Goal: Check status: Check status

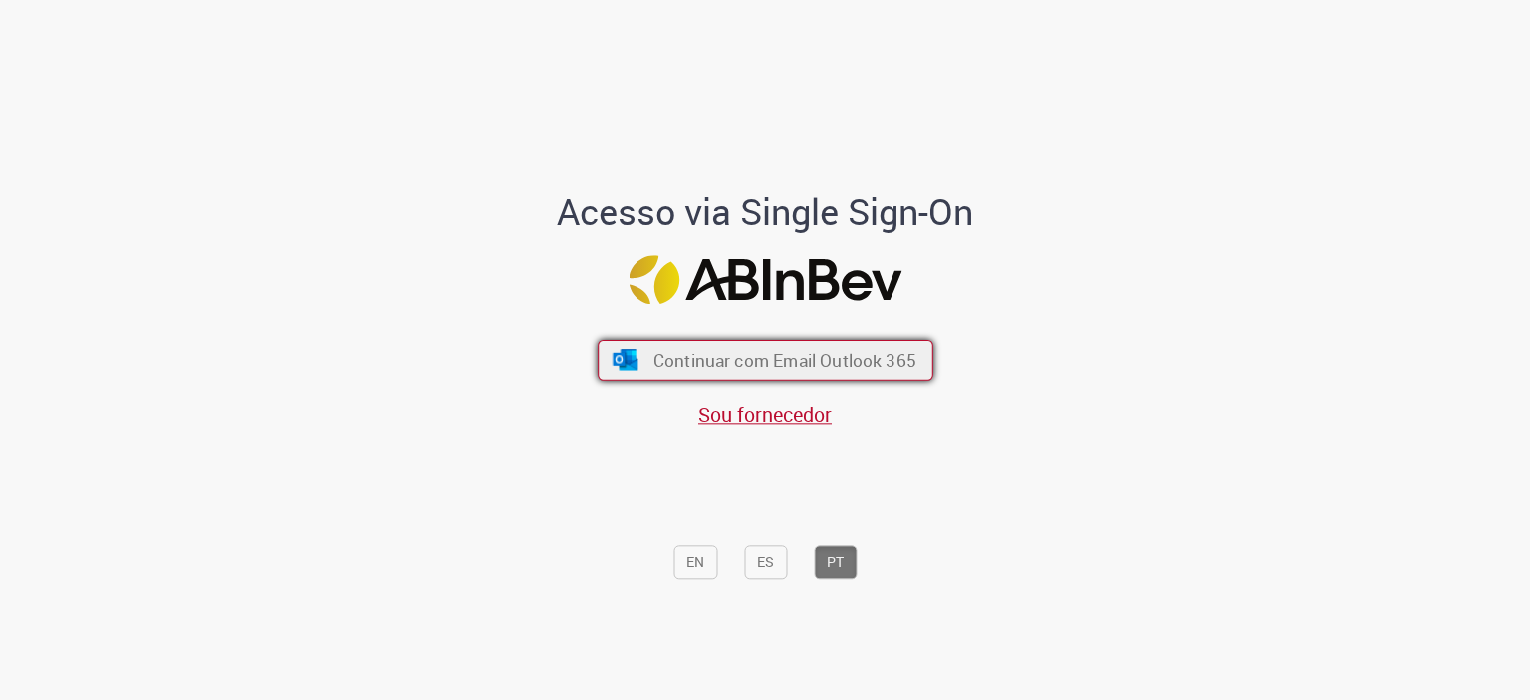
click at [639, 360] on button "Continuar com Email Outlook 365" at bounding box center [766, 360] width 336 height 42
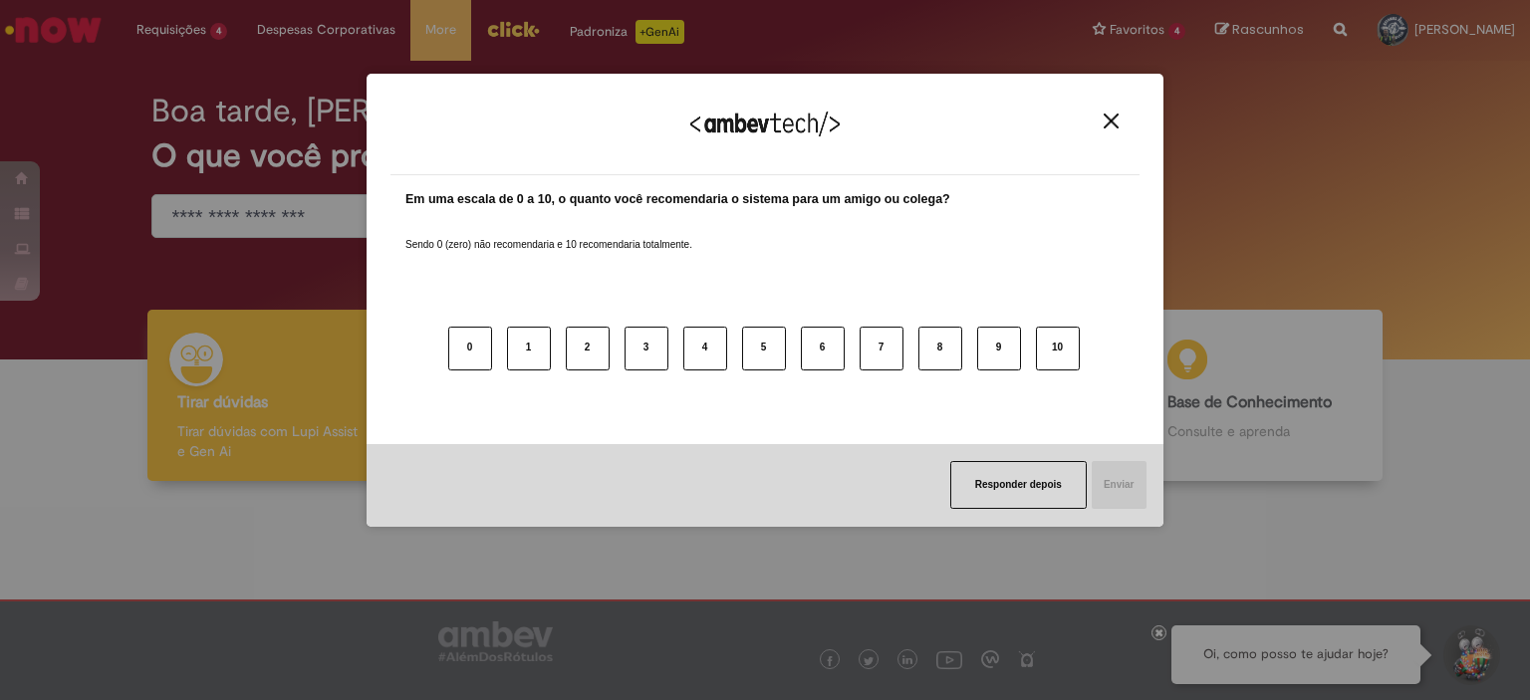
click at [1113, 114] on img "Close" at bounding box center [1110, 121] width 15 height 15
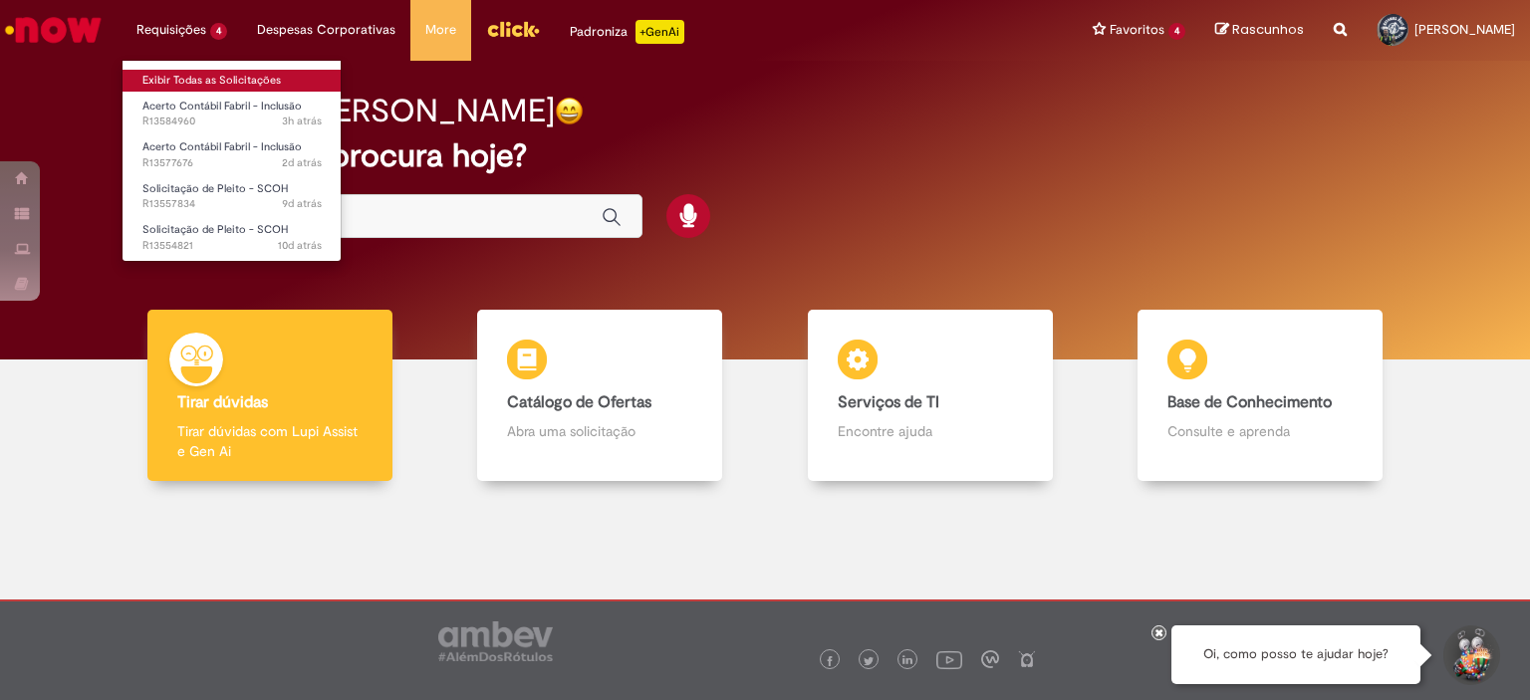
click at [204, 87] on link "Exibir Todas as Solicitações" at bounding box center [231, 81] width 219 height 22
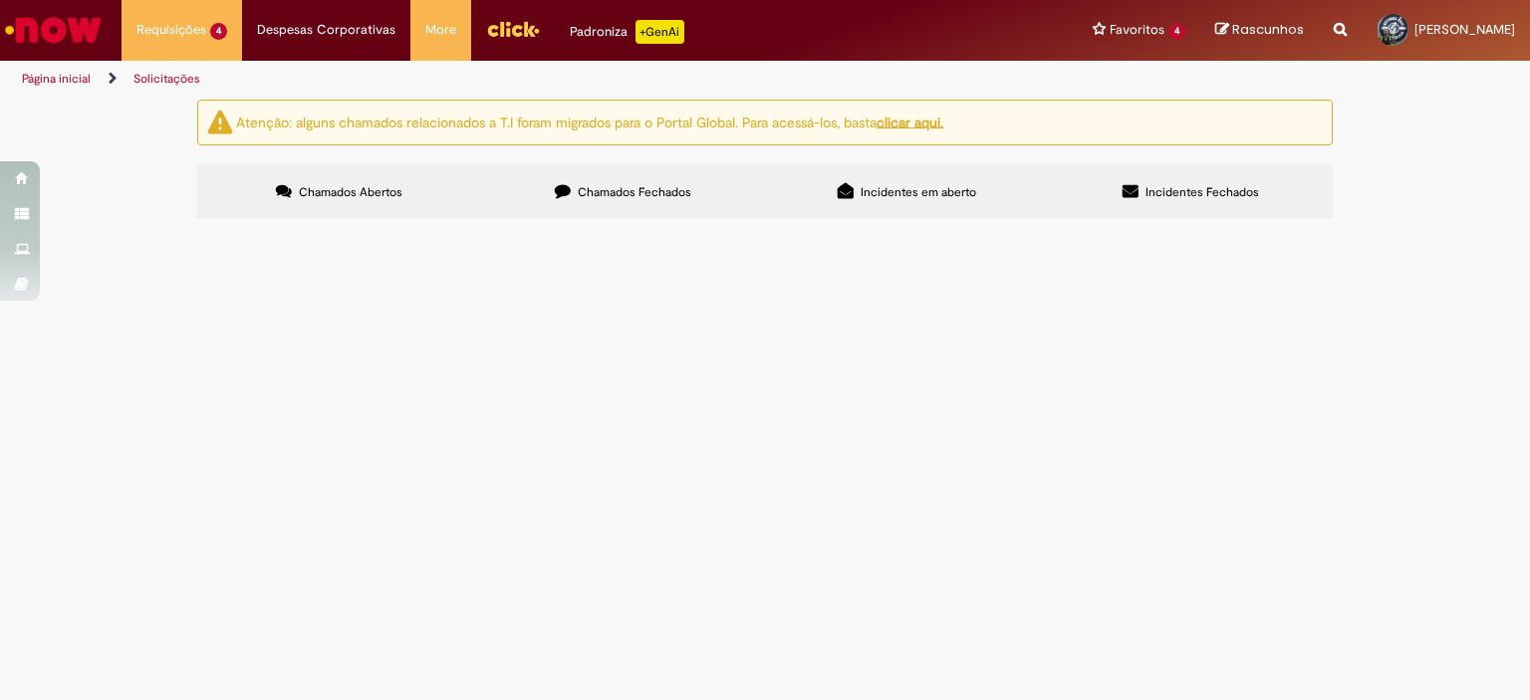
click at [0, 0] on span "Acerto Contábil Fabril - Inclusão" at bounding box center [0, 0] width 0 height 0
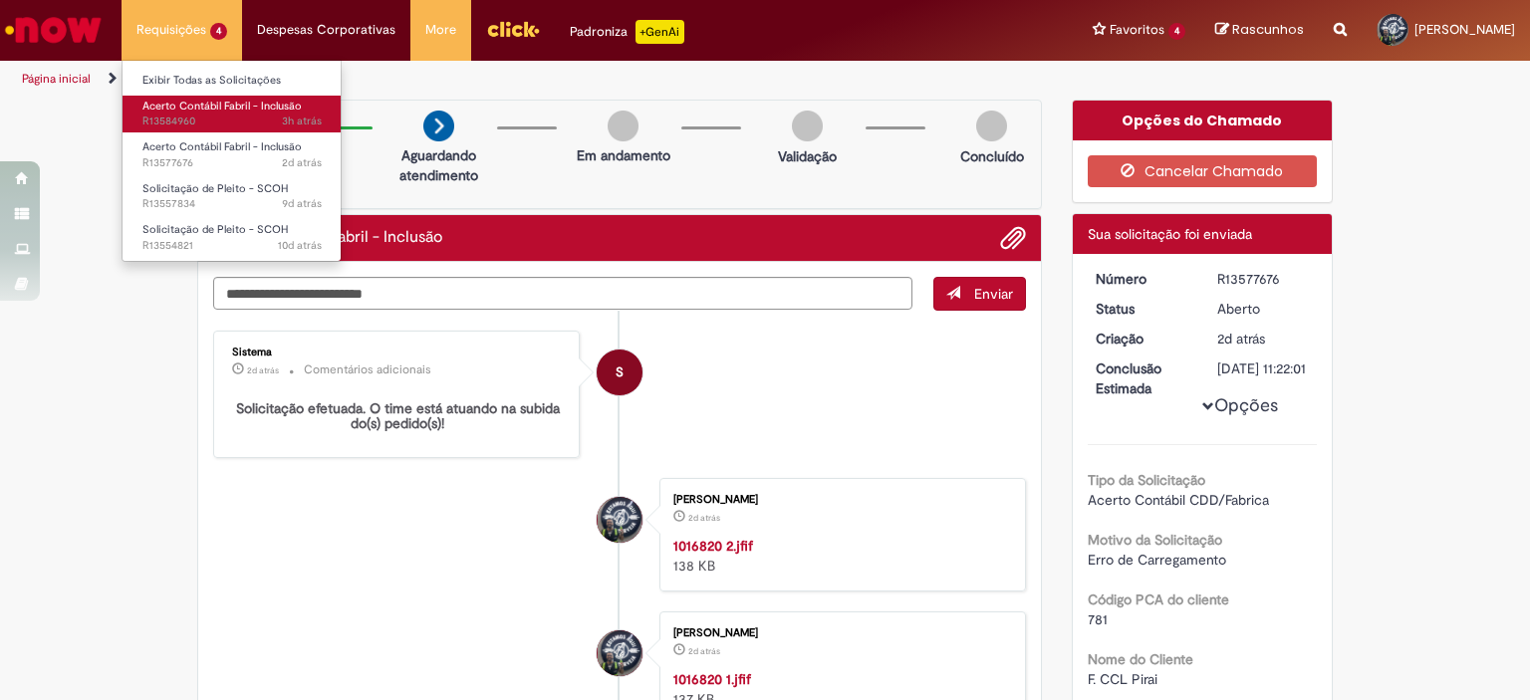
click at [191, 116] on span "3h atrás 3 horas atrás R13584960" at bounding box center [231, 122] width 179 height 16
